Goal: Information Seeking & Learning: Learn about a topic

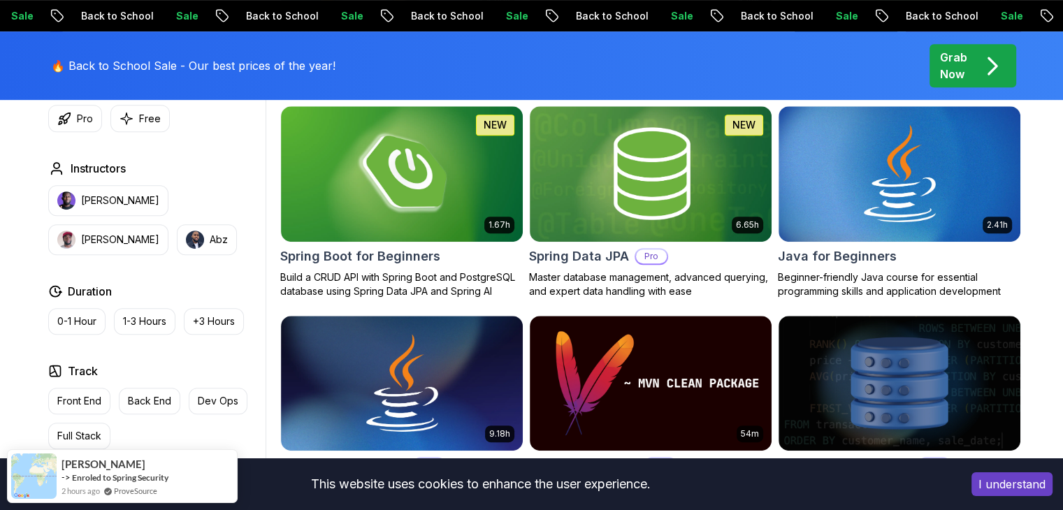
scroll to position [657, 0]
click at [223, 305] on div "Duration 0-1 Hour 1-3 Hours +3 Hours" at bounding box center [154, 309] width 212 height 52
click at [225, 311] on button "+3 Hours" at bounding box center [214, 321] width 60 height 27
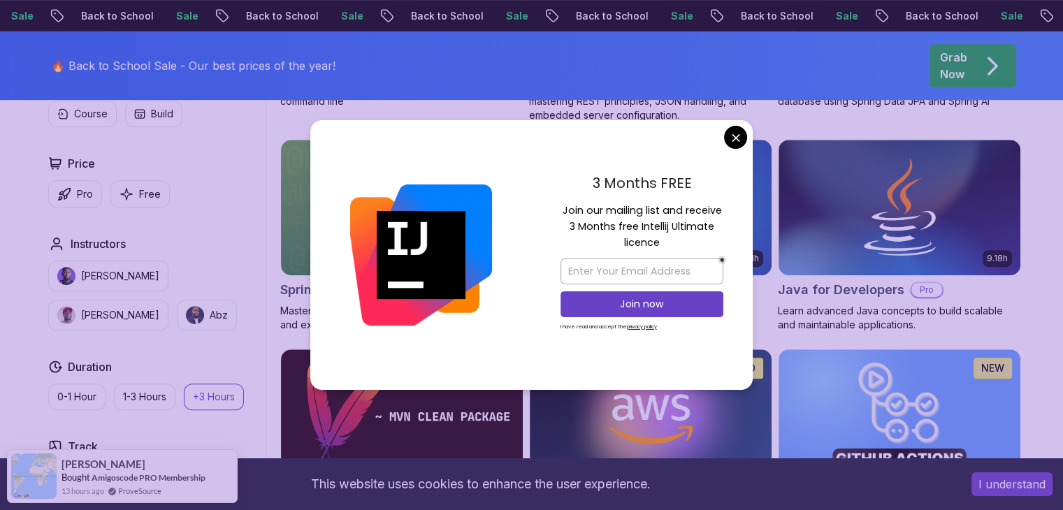
scroll to position [626, 0]
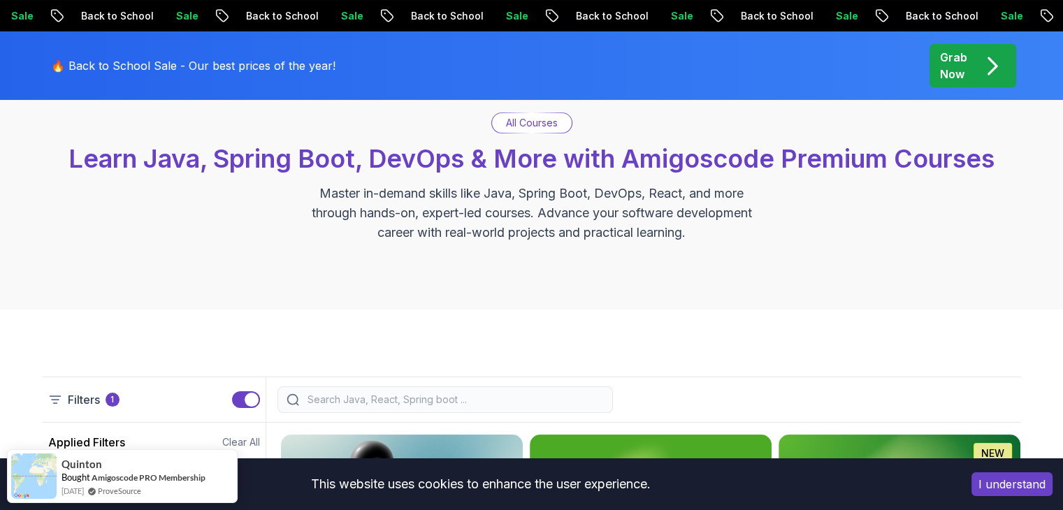
scroll to position [0, 0]
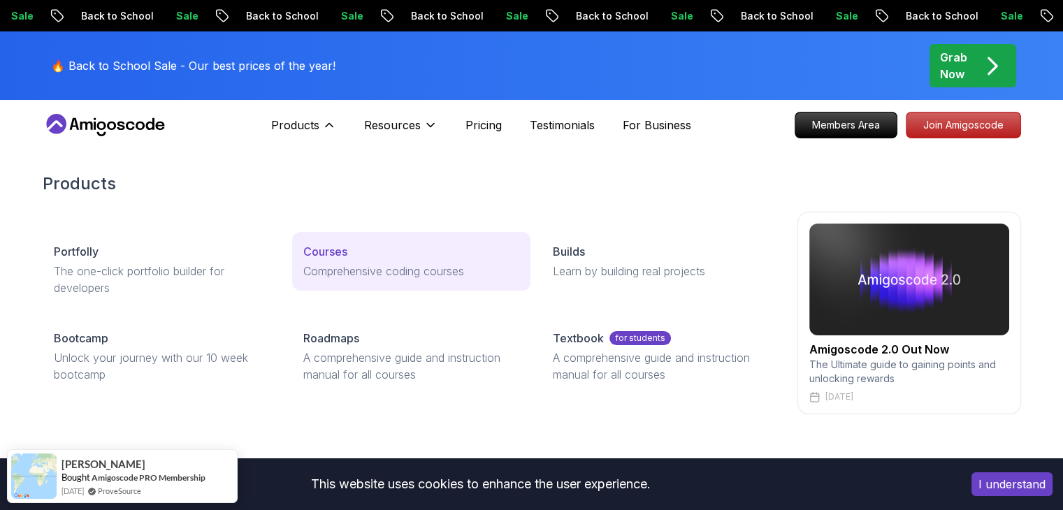
click at [322, 264] on p "Comprehensive coding courses" at bounding box center [411, 271] width 216 height 17
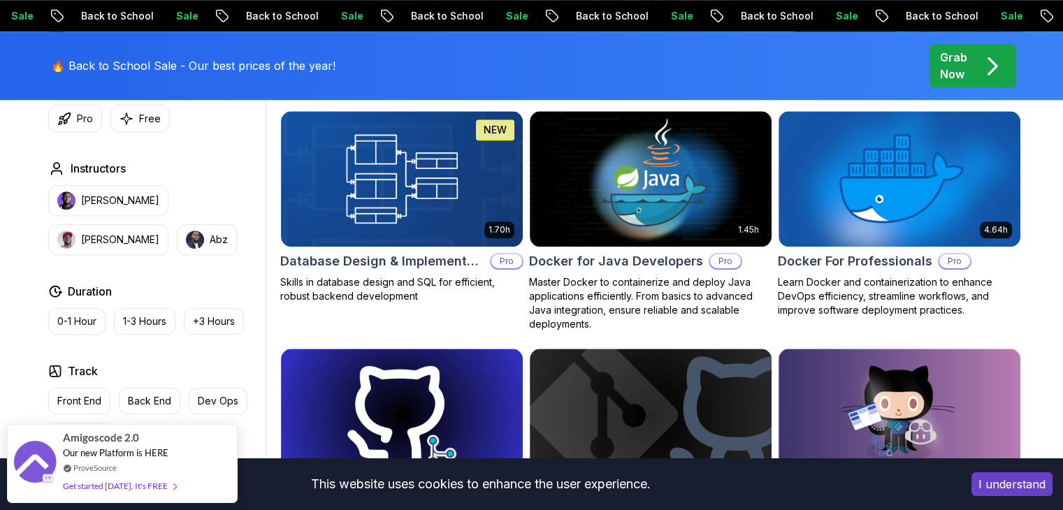
scroll to position [1291, 0]
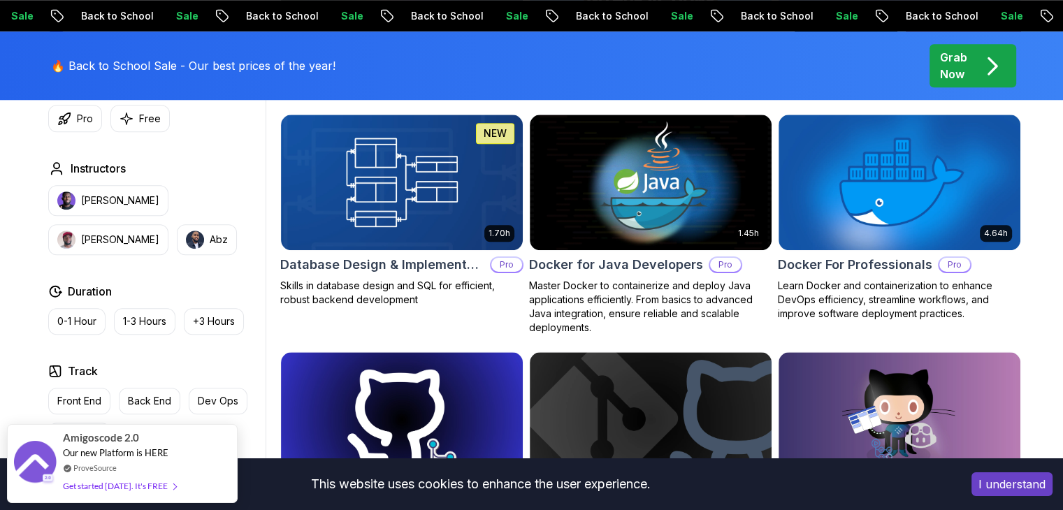
drag, startPoint x: 322, startPoint y: 264, endPoint x: 262, endPoint y: 355, distance: 109.2
click at [262, 355] on div "Type Course Build Price Pro Free Instructors [PERSON_NAME] [PERSON_NAME] Durati…" at bounding box center [154, 264] width 223 height 529
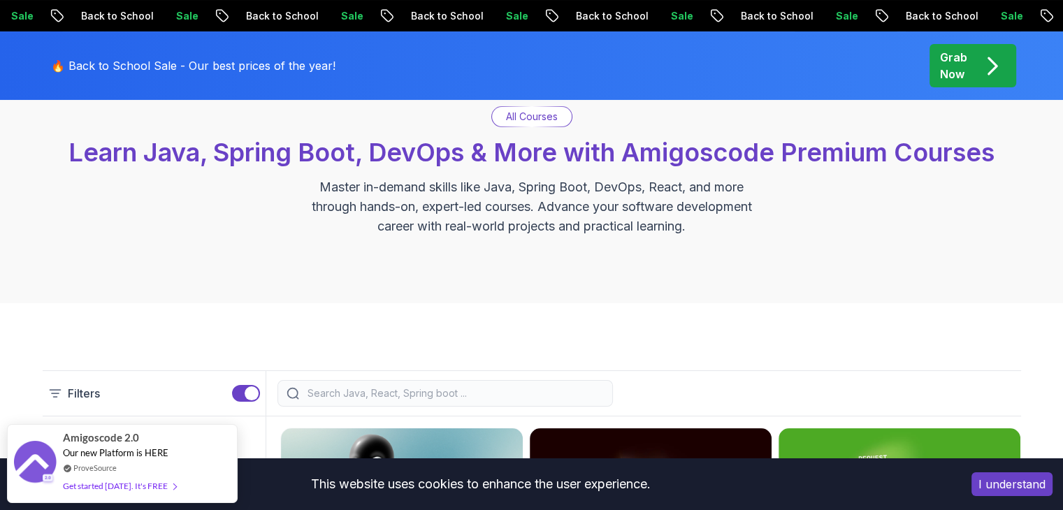
scroll to position [110, 0]
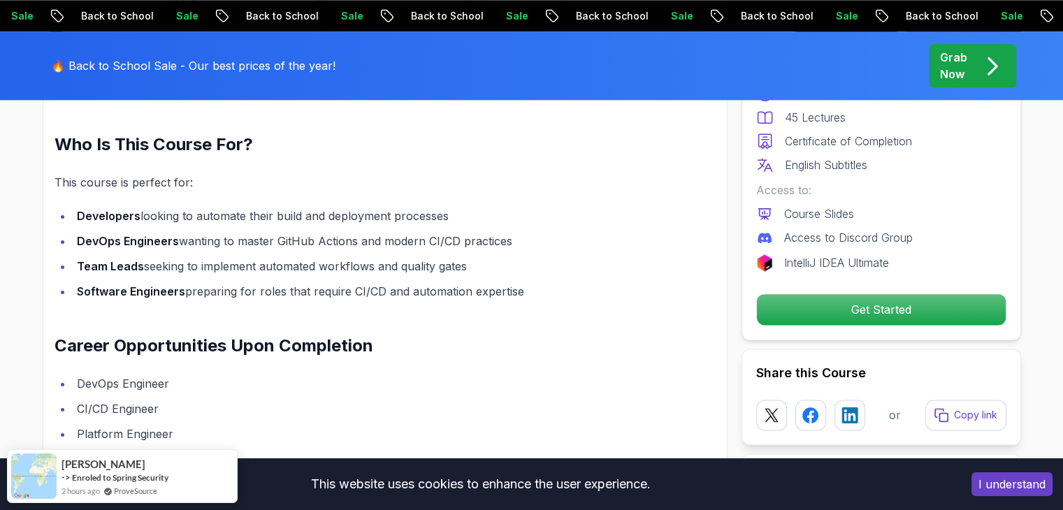
scroll to position [1761, 0]
